Goal: Information Seeking & Learning: Stay updated

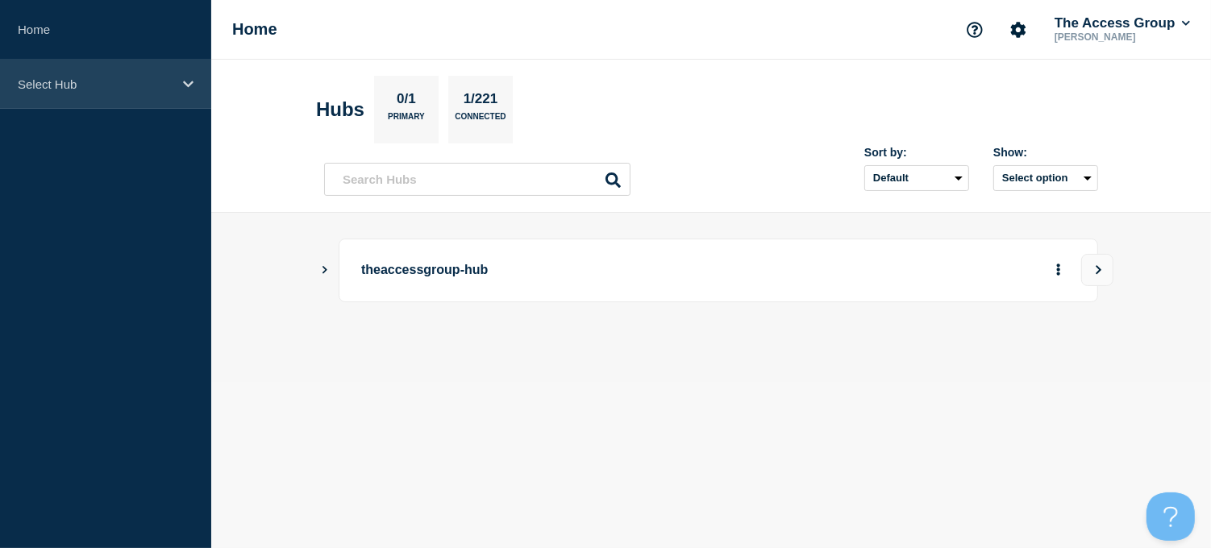
click at [183, 81] on icon at bounding box center [188, 84] width 10 height 12
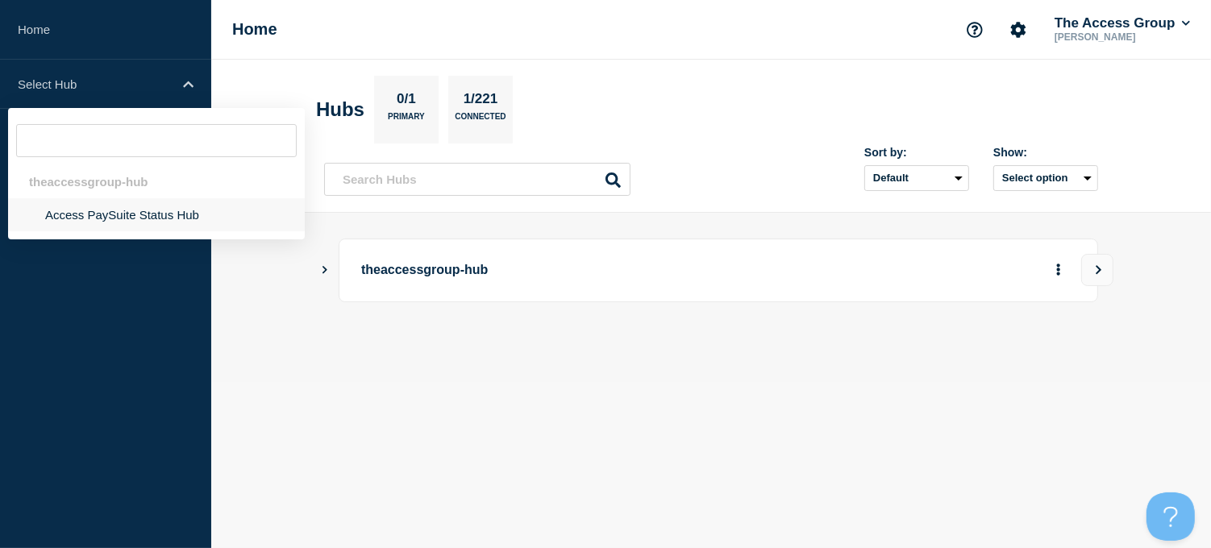
click at [84, 210] on li "Access PaySuite Status Hub" at bounding box center [156, 214] width 297 height 33
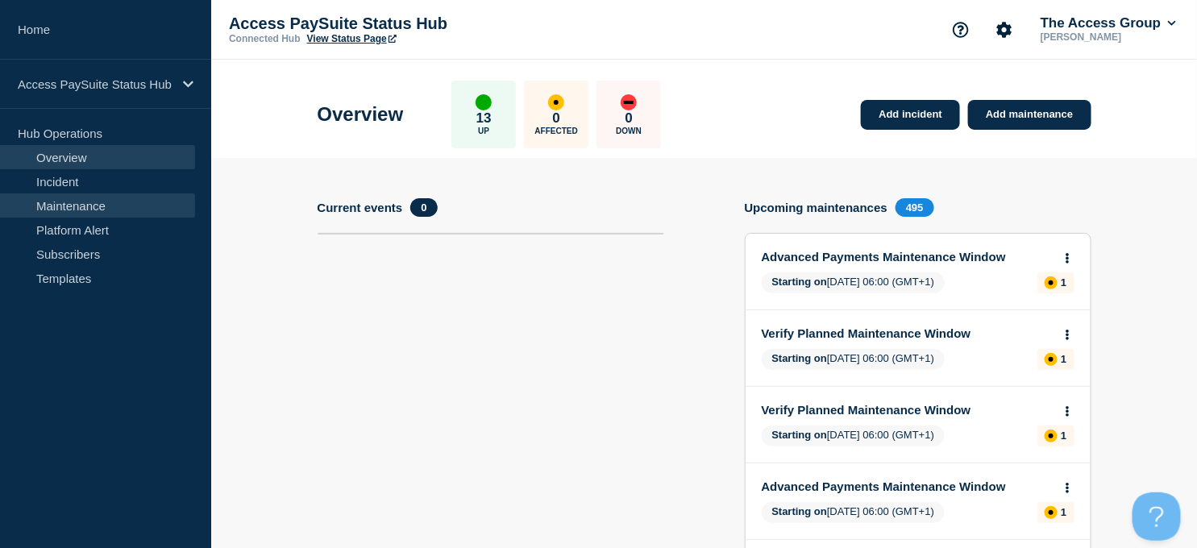
click at [73, 210] on link "Maintenance" at bounding box center [97, 205] width 195 height 24
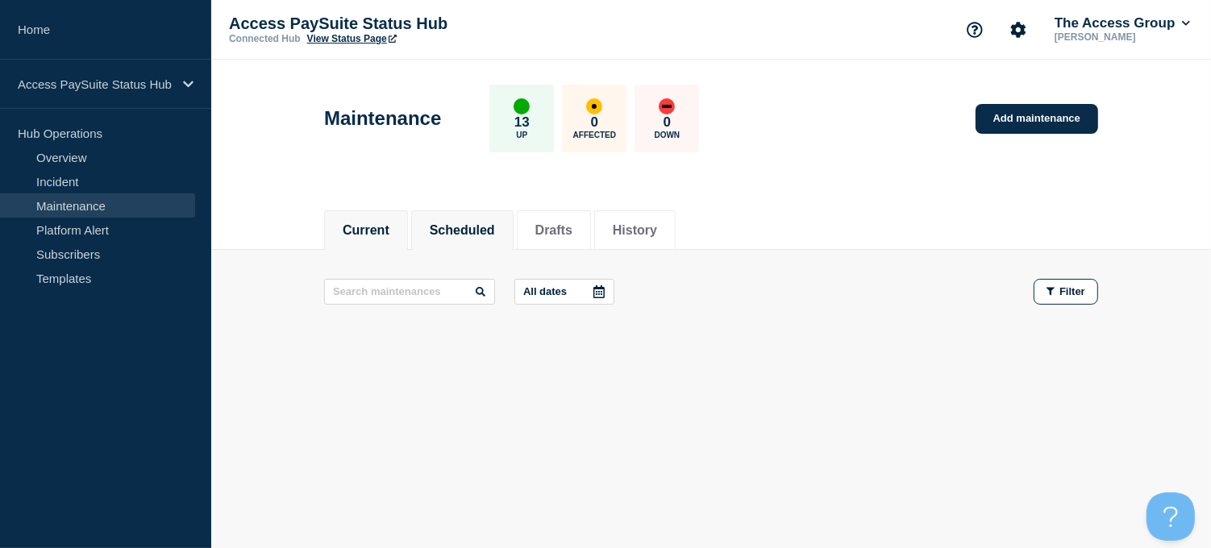
click at [465, 238] on li "Scheduled" at bounding box center [462, 230] width 102 height 40
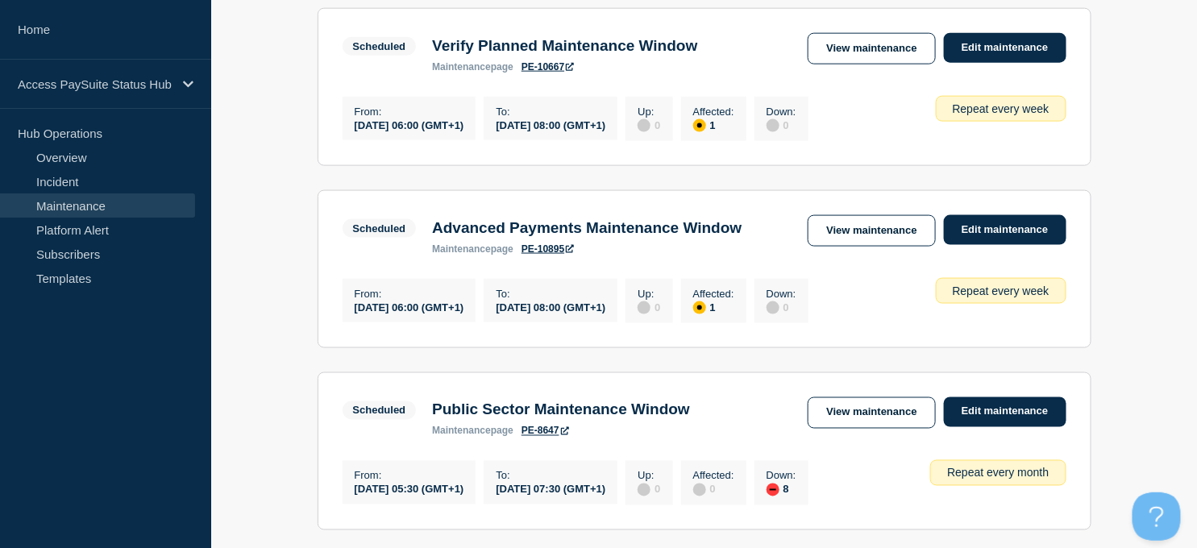
scroll to position [806, 0]
